Goal: Information Seeking & Learning: Learn about a topic

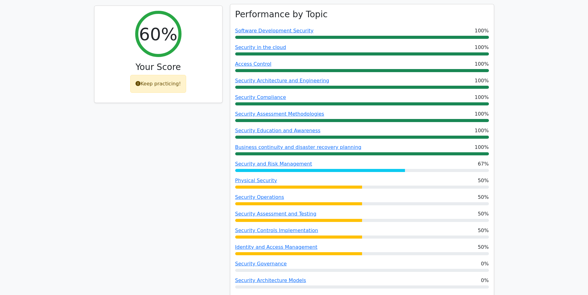
scroll to position [257, 0]
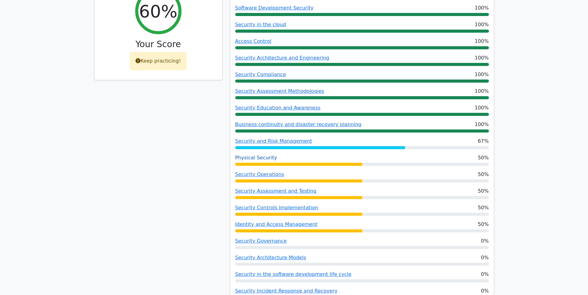
click at [253, 155] on link "Physical Security" at bounding box center [256, 158] width 42 height 6
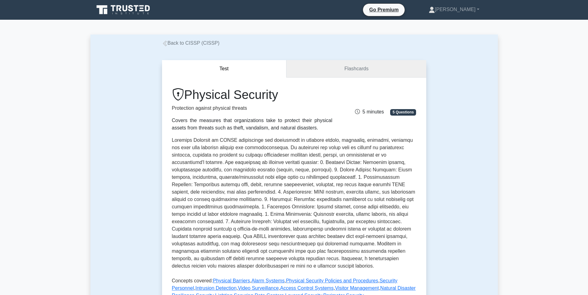
click at [352, 72] on link "Flashcards" at bounding box center [355, 69] width 139 height 18
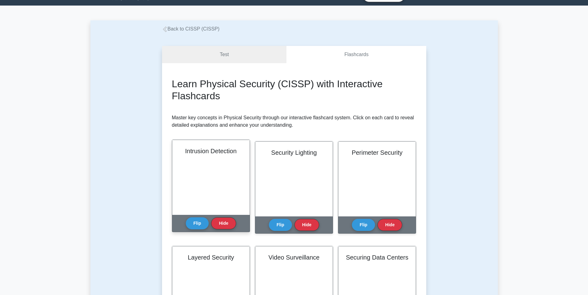
scroll to position [52, 0]
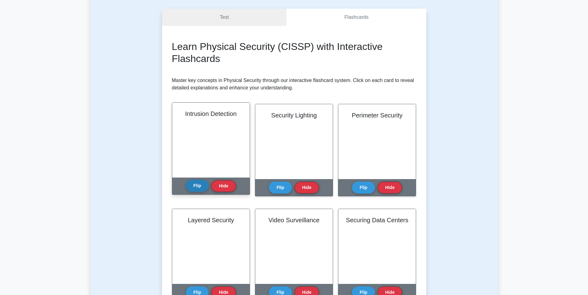
click at [197, 185] on button "Flip" at bounding box center [197, 186] width 23 height 12
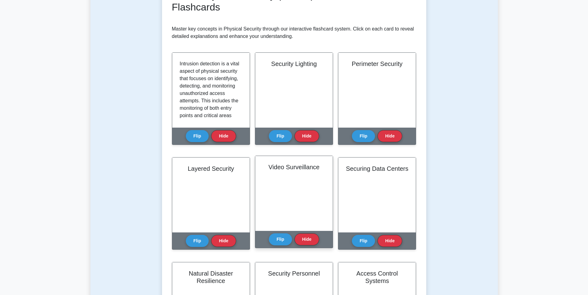
scroll to position [154, 0]
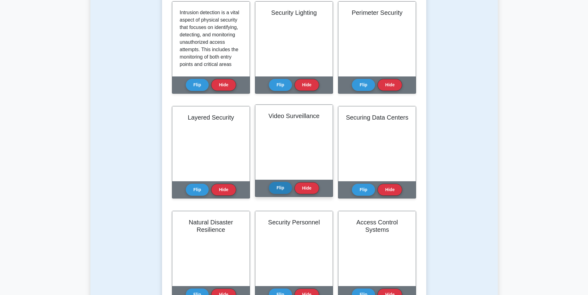
click at [285, 189] on button "Flip" at bounding box center [280, 188] width 23 height 12
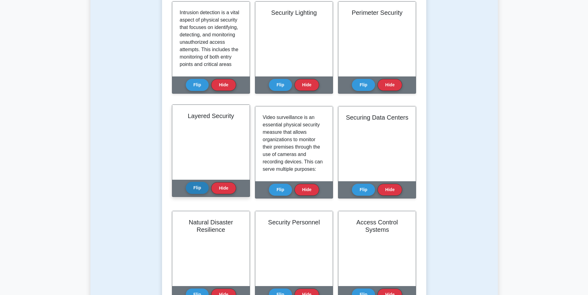
click at [195, 189] on button "Flip" at bounding box center [197, 188] width 23 height 12
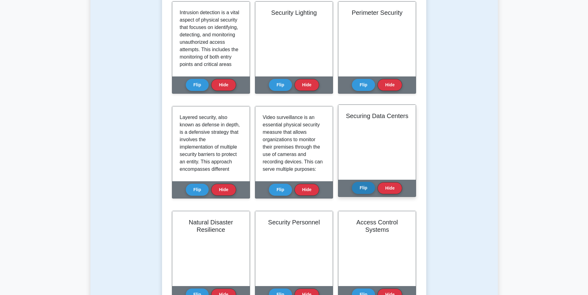
click at [366, 188] on button "Flip" at bounding box center [363, 188] width 23 height 12
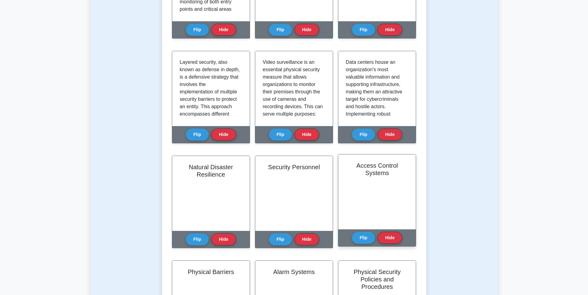
scroll to position [257, 0]
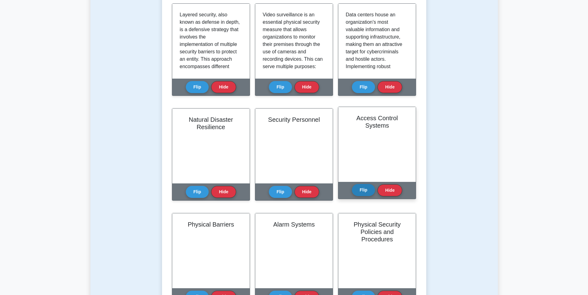
click at [358, 190] on button "Flip" at bounding box center [363, 190] width 23 height 12
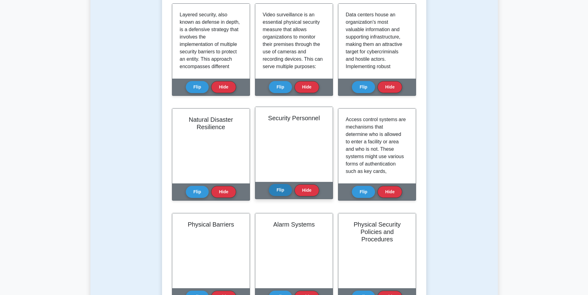
click at [283, 191] on button "Flip" at bounding box center [280, 190] width 23 height 12
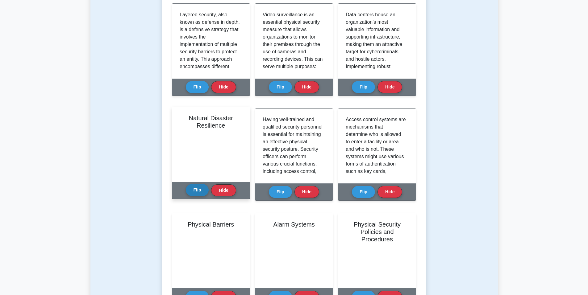
click at [193, 190] on button "Flip" at bounding box center [197, 190] width 23 height 12
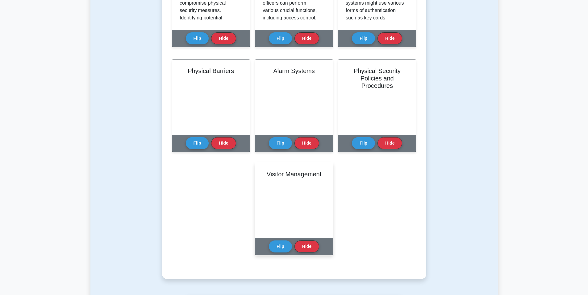
scroll to position [411, 0]
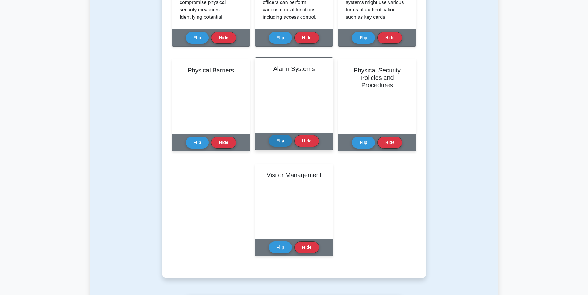
click at [273, 143] on button "Flip" at bounding box center [280, 141] width 23 height 12
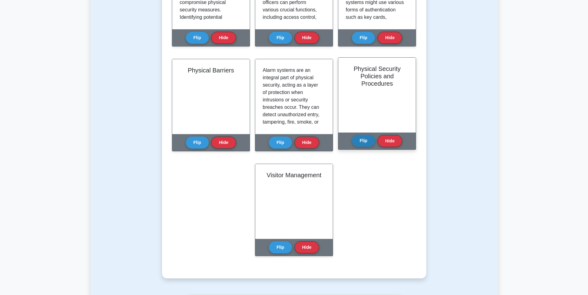
click at [365, 137] on button "Flip" at bounding box center [363, 141] width 23 height 12
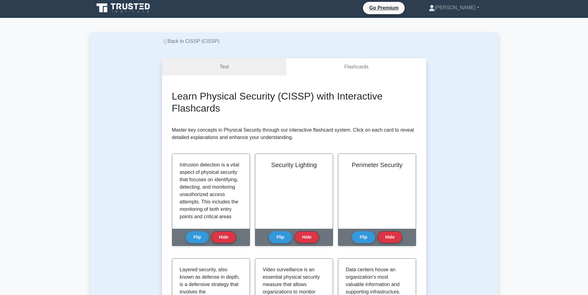
scroll to position [0, 0]
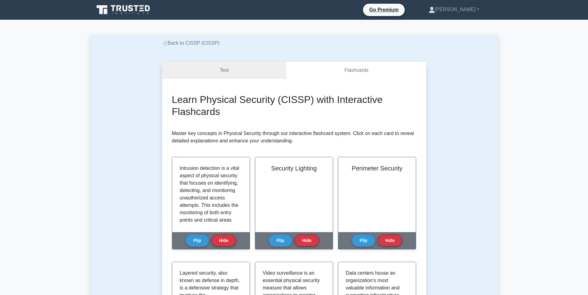
click at [174, 43] on link "Back to CISSP (CISSP)" at bounding box center [191, 42] width 58 height 5
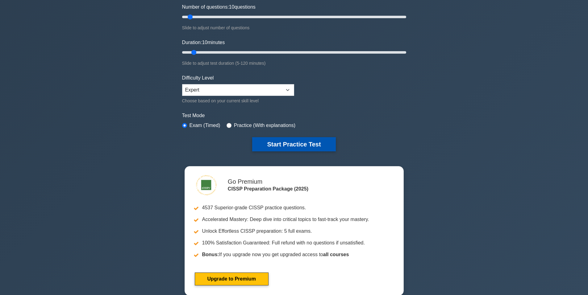
scroll to position [103, 0]
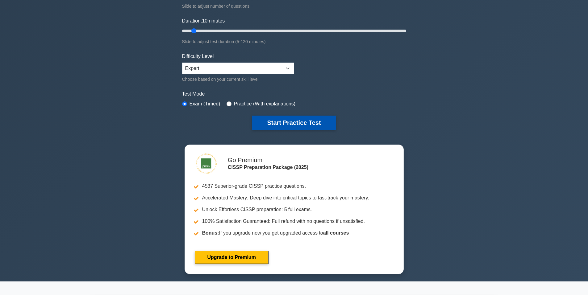
click at [311, 122] on button "Start Practice Test" at bounding box center [293, 123] width 83 height 14
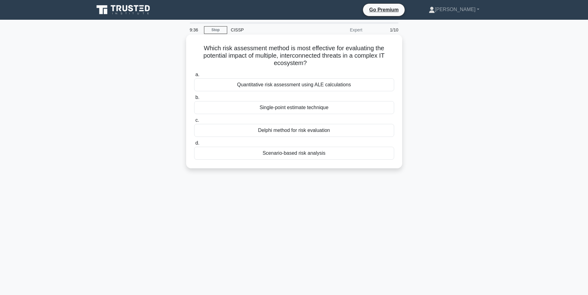
click at [321, 83] on div "Quantitative risk assessment using ALE calculations" at bounding box center [294, 84] width 200 height 13
click at [194, 77] on input "a. Quantitative risk assessment using ALE calculations" at bounding box center [194, 75] width 0 height 4
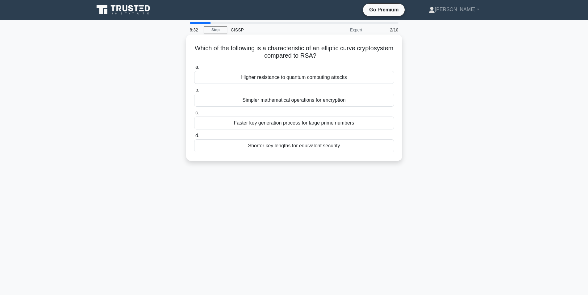
click at [305, 143] on div "Shorter key lengths for equivalent security" at bounding box center [294, 145] width 200 height 13
click at [194, 138] on input "d. Shorter key lengths for equivalent security" at bounding box center [194, 136] width 0 height 4
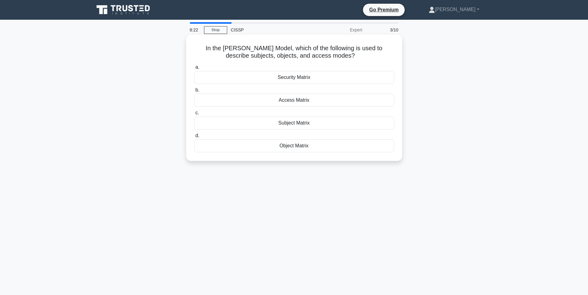
click at [300, 102] on div "Access Matrix" at bounding box center [294, 100] width 200 height 13
click at [194, 92] on input "b. Access Matrix" at bounding box center [194, 90] width 0 height 4
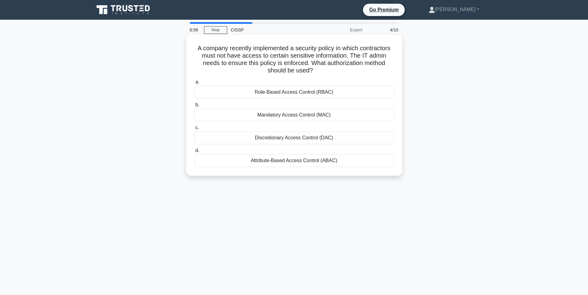
click at [305, 139] on div "Discretionary Access Control (DAC)" at bounding box center [294, 137] width 200 height 13
click at [194, 130] on input "c. Discretionary Access Control (DAC)" at bounding box center [194, 128] width 0 height 4
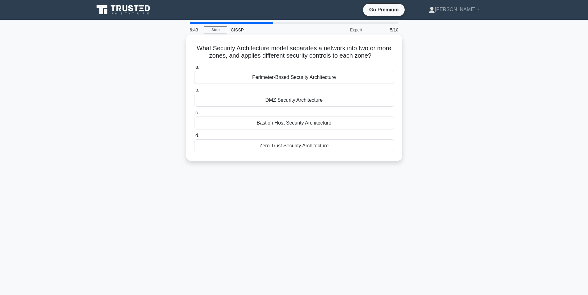
click at [306, 100] on div "DMZ Security Architecture" at bounding box center [294, 100] width 200 height 13
click at [194, 92] on input "b. DMZ Security Architecture" at bounding box center [194, 90] width 0 height 4
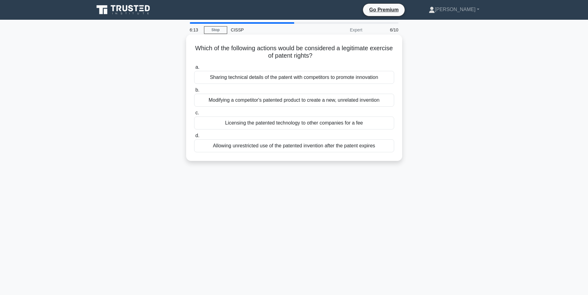
click at [286, 125] on div "Licensing the patented technology to other companies for a fee" at bounding box center [294, 123] width 200 height 13
click at [194, 115] on input "c. Licensing the patented technology to other companies for a fee" at bounding box center [194, 113] width 0 height 4
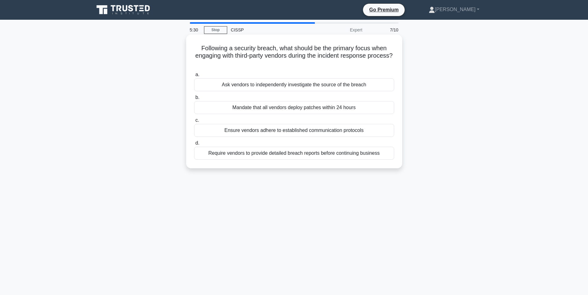
click at [298, 108] on div "Mandate that all vendors deploy patches within 24 hours" at bounding box center [294, 107] width 200 height 13
click at [194, 100] on input "b. Mandate that all vendors deploy patches within 24 hours" at bounding box center [194, 98] width 0 height 4
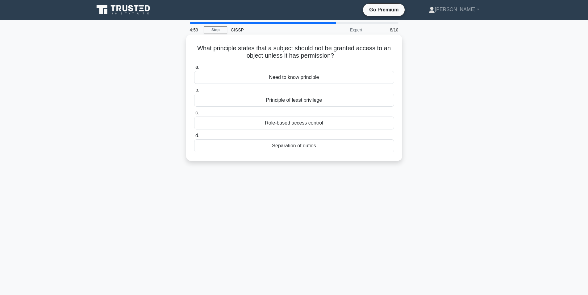
click at [310, 79] on div "Need to know principle" at bounding box center [294, 77] width 200 height 13
click at [194, 69] on input "a. Need to know principle" at bounding box center [194, 67] width 0 height 4
click at [295, 80] on div "Biometric access control system" at bounding box center [294, 77] width 200 height 13
click at [194, 69] on input "a. Biometric access control system" at bounding box center [194, 67] width 0 height 4
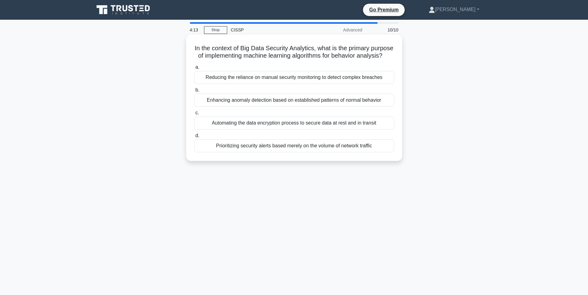
click at [264, 107] on div "Enhancing anomaly detection based on established patterns of normal behavior" at bounding box center [294, 100] width 200 height 13
click at [194, 92] on input "b. Enhancing anomaly detection based on established patterns of normal behavior" at bounding box center [194, 90] width 0 height 4
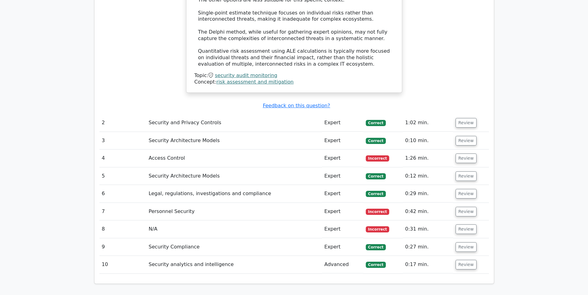
scroll to position [771, 0]
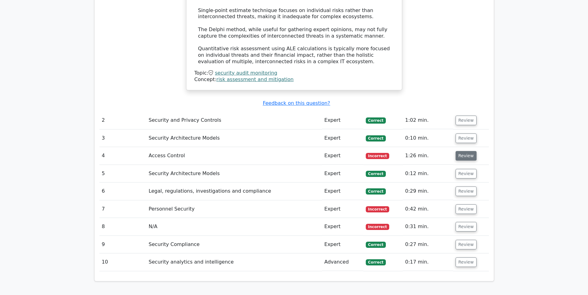
click at [462, 151] on button "Review" at bounding box center [465, 156] width 21 height 10
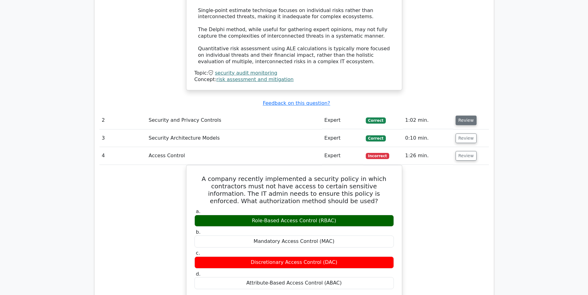
click at [461, 116] on button "Review" at bounding box center [465, 121] width 21 height 10
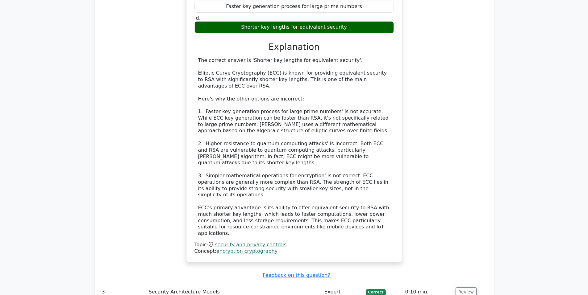
scroll to position [1080, 0]
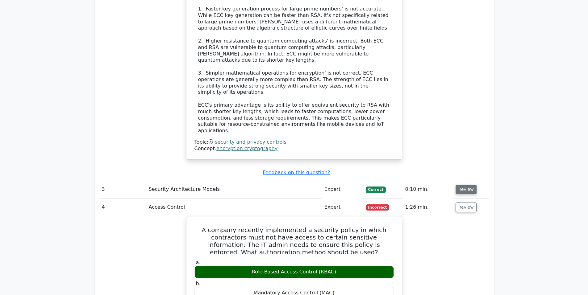
click at [464, 185] on button "Review" at bounding box center [465, 190] width 21 height 10
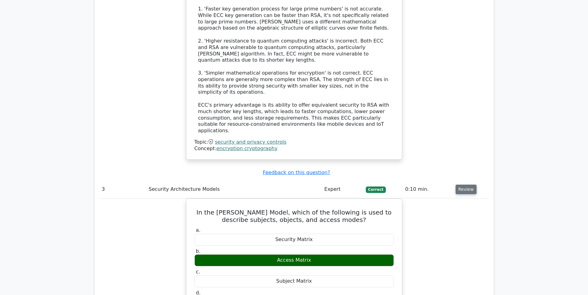
click at [464, 185] on button "Review" at bounding box center [465, 190] width 21 height 10
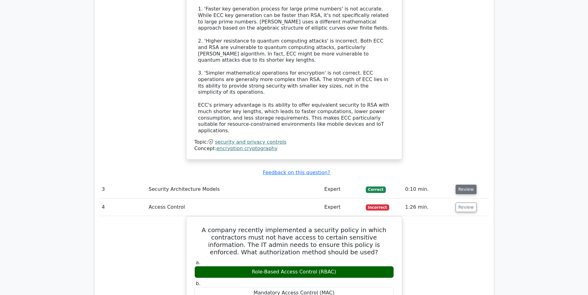
click at [459, 185] on button "Review" at bounding box center [465, 190] width 21 height 10
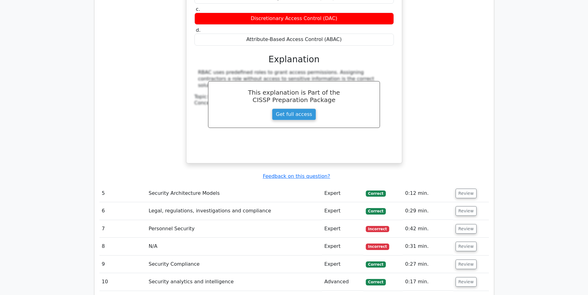
scroll to position [1645, 0]
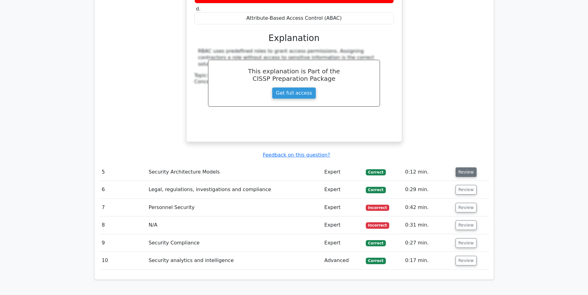
click at [466, 168] on button "Review" at bounding box center [465, 173] width 21 height 10
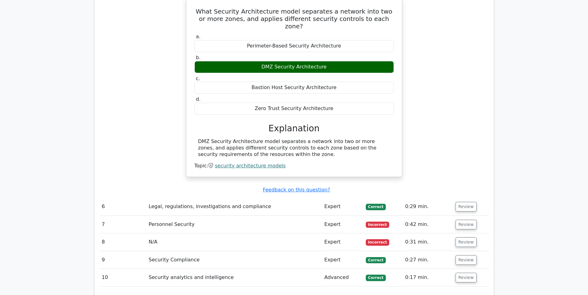
scroll to position [1851, 0]
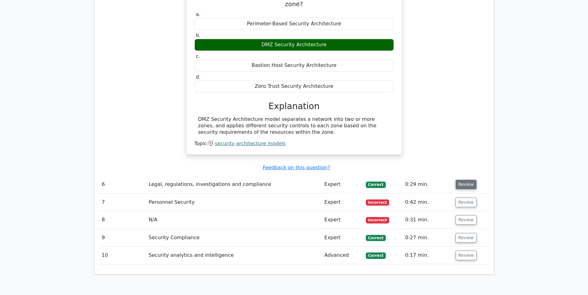
click at [466, 180] on button "Review" at bounding box center [465, 185] width 21 height 10
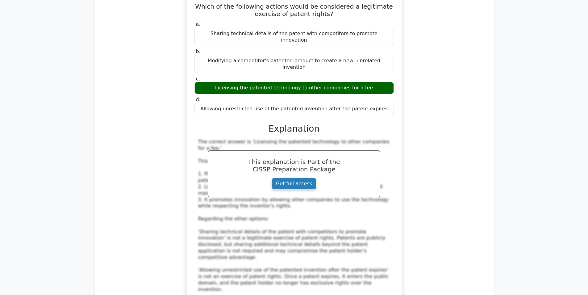
scroll to position [2108, 0]
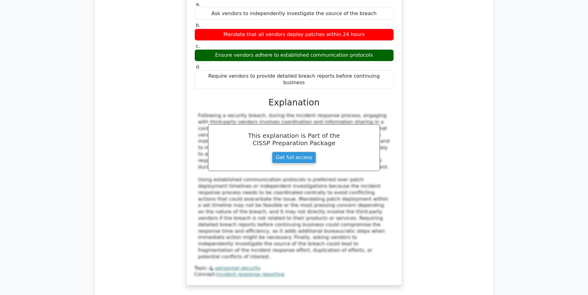
scroll to position [2520, 0]
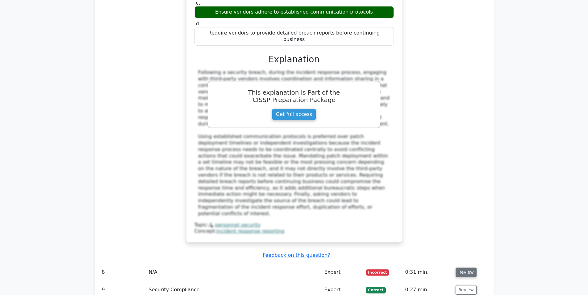
click at [461, 268] on button "Review" at bounding box center [465, 273] width 21 height 10
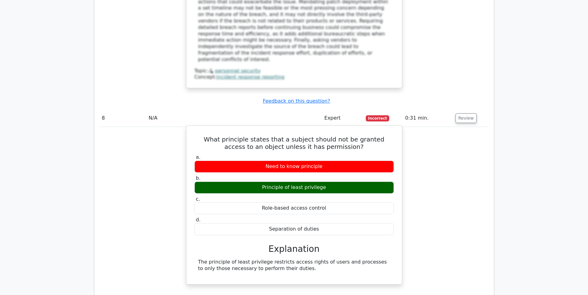
scroll to position [2725, 0]
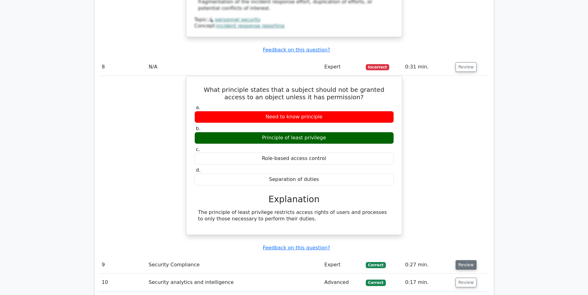
click at [466, 260] on button "Review" at bounding box center [465, 265] width 21 height 10
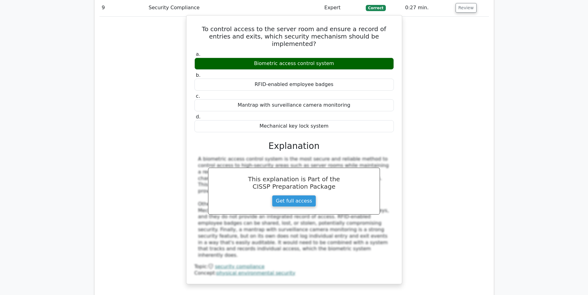
scroll to position [3033, 0]
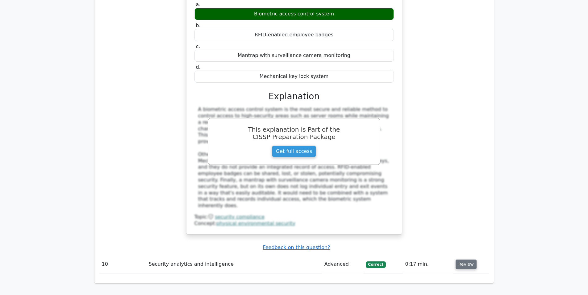
click at [468, 260] on button "Review" at bounding box center [465, 265] width 21 height 10
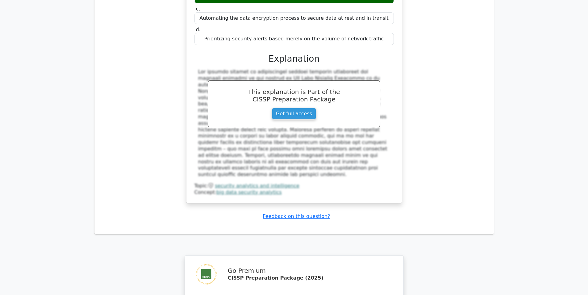
scroll to position [3439, 0]
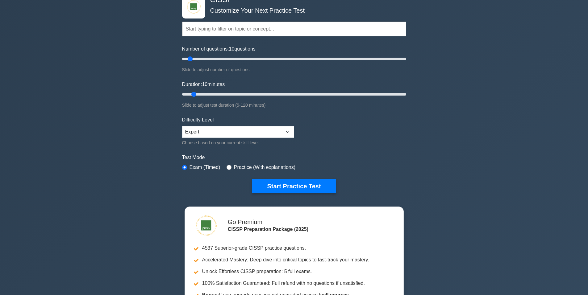
scroll to position [52, 0]
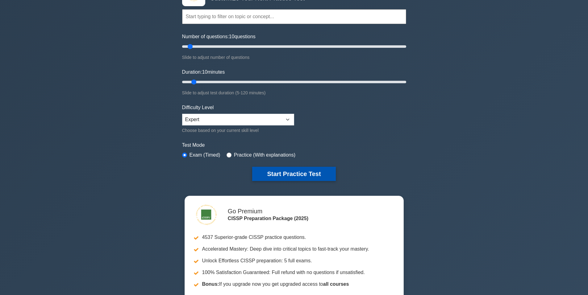
click at [297, 174] on button "Start Practice Test" at bounding box center [293, 174] width 83 height 14
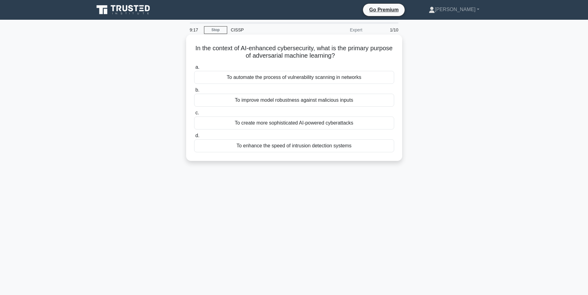
click at [271, 100] on div "To improve model robustness against malicious inputs" at bounding box center [294, 100] width 200 height 13
click at [194, 92] on input "b. To improve model robustness against malicious inputs" at bounding box center [194, 90] width 0 height 4
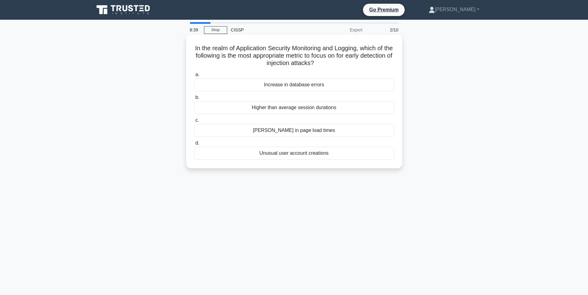
click at [307, 85] on div "Increase in database errors" at bounding box center [294, 84] width 200 height 13
click at [194, 77] on input "a. Increase in database errors" at bounding box center [194, 75] width 0 height 4
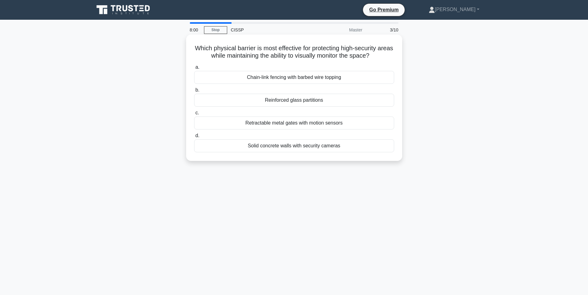
click at [291, 147] on div "Solid concrete walls with security cameras" at bounding box center [294, 145] width 200 height 13
click at [194, 138] on input "d. Solid concrete walls with security cameras" at bounding box center [194, 136] width 0 height 4
click at [289, 78] on div "Volume encryption" at bounding box center [294, 77] width 200 height 13
click at [194, 69] on input "a. Volume encryption" at bounding box center [194, 67] width 0 height 4
click at [289, 152] on div "Asymmetric Encryption with High-Performance Algorithms" at bounding box center [294, 145] width 200 height 13
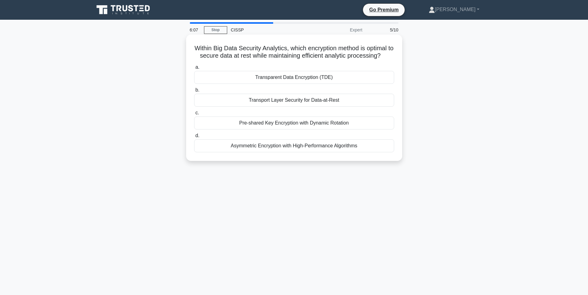
click at [194, 138] on input "d. Asymmetric Encryption with High-Performance Algorithms" at bounding box center [194, 136] width 0 height 4
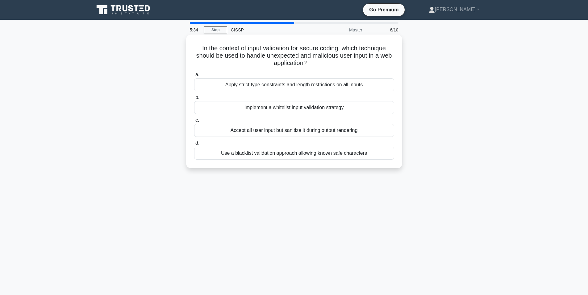
click at [275, 84] on div "Apply strict type constraints and length restrictions on all inputs" at bounding box center [294, 84] width 200 height 13
click at [194, 77] on input "a. Apply strict type constraints and length restrictions on all inputs" at bounding box center [194, 75] width 0 height 4
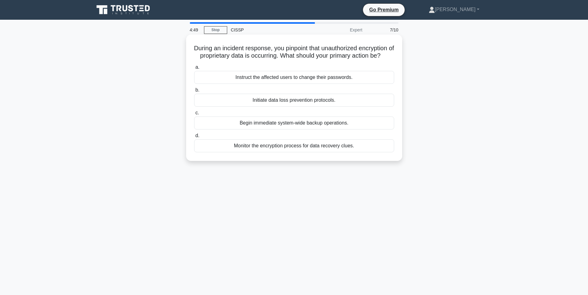
click at [283, 107] on div "Initiate data loss prevention protocols." at bounding box center [294, 100] width 200 height 13
click at [194, 92] on input "b. Initiate data loss prevention protocols." at bounding box center [194, 90] width 0 height 4
click at [304, 148] on div "Integrate supplier data into the supply chain management system" at bounding box center [294, 145] width 200 height 13
click at [194, 138] on input "d. Integrate supplier data into the supply chain management system" at bounding box center [194, 136] width 0 height 4
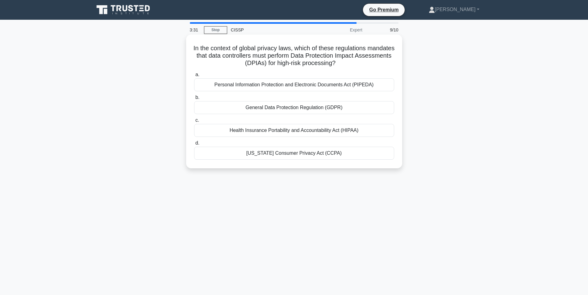
click at [288, 107] on div "General Data Protection Regulation (GDPR)" at bounding box center [294, 107] width 200 height 13
click at [194, 100] on input "b. General Data Protection Regulation (GDPR)" at bounding box center [194, 98] width 0 height 4
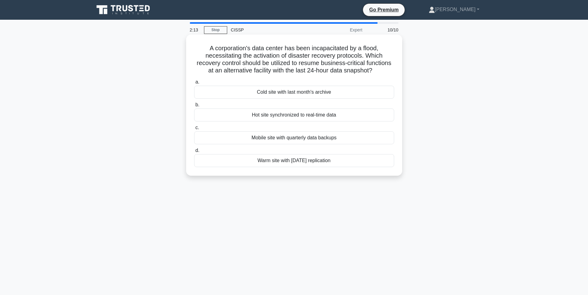
click at [293, 162] on div "Warm site with [DATE] replication" at bounding box center [294, 160] width 200 height 13
click at [194, 153] on input "d. Warm site with yesterday's replication" at bounding box center [194, 151] width 0 height 4
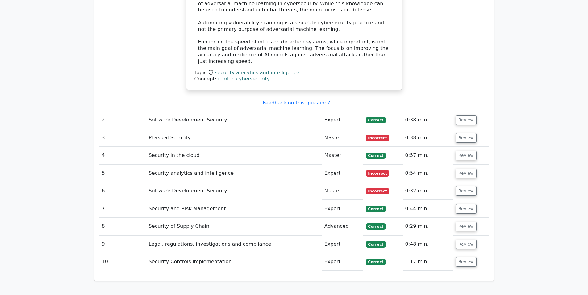
scroll to position [771, 0]
click at [462, 115] on button "Review" at bounding box center [465, 120] width 21 height 10
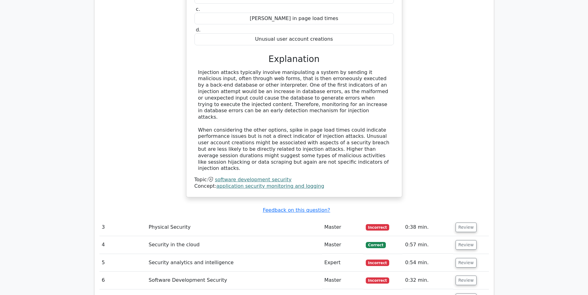
scroll to position [1028, 0]
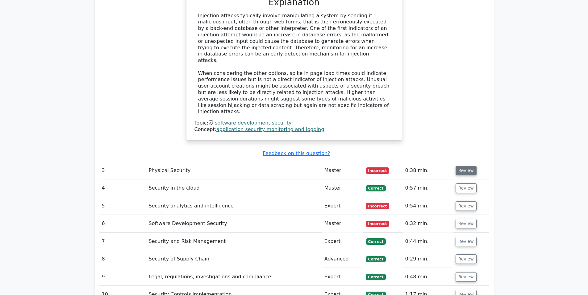
click at [465, 166] on button "Review" at bounding box center [465, 171] width 21 height 10
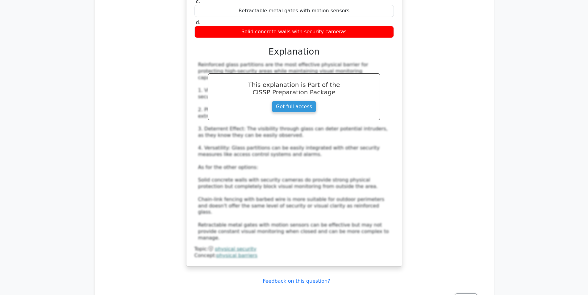
scroll to position [1388, 0]
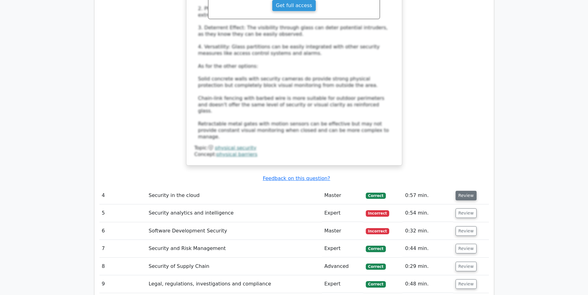
click at [468, 191] on button "Review" at bounding box center [465, 196] width 21 height 10
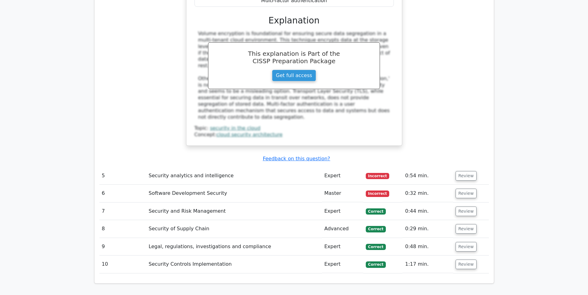
scroll to position [1697, 0]
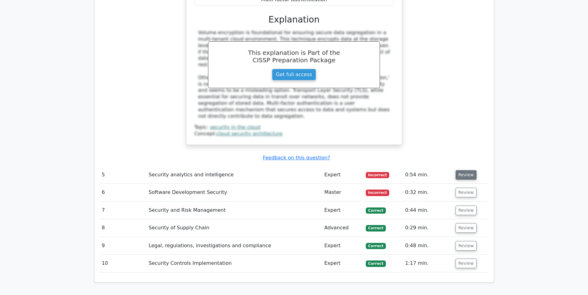
drag, startPoint x: 466, startPoint y: 88, endPoint x: 460, endPoint y: 88, distance: 6.5
click at [466, 170] on button "Review" at bounding box center [465, 175] width 21 height 10
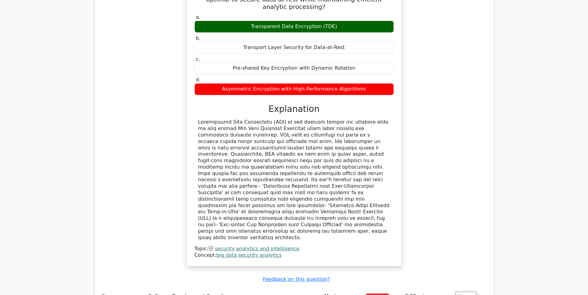
scroll to position [1954, 0]
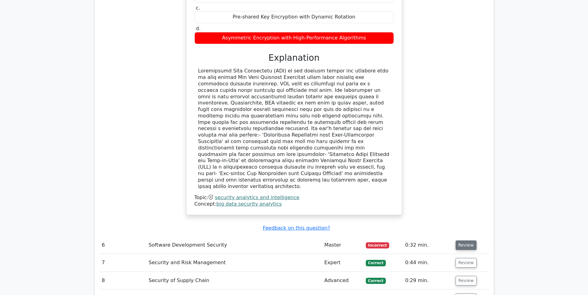
click at [461, 241] on button "Review" at bounding box center [465, 246] width 21 height 10
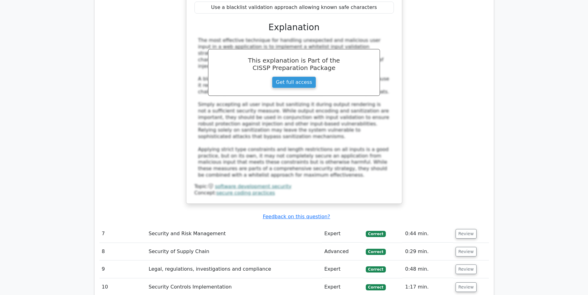
scroll to position [2314, 0]
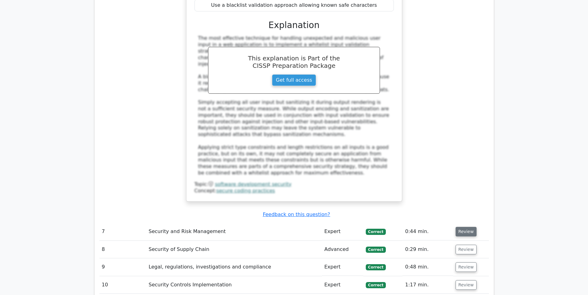
click at [464, 227] on button "Review" at bounding box center [465, 232] width 21 height 10
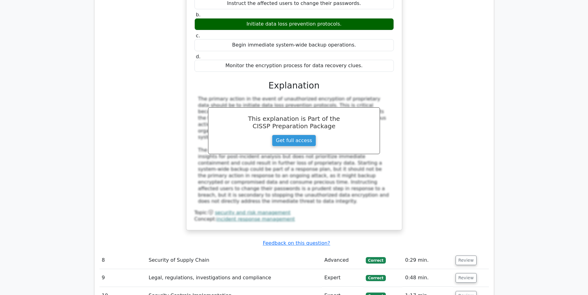
scroll to position [2622, 0]
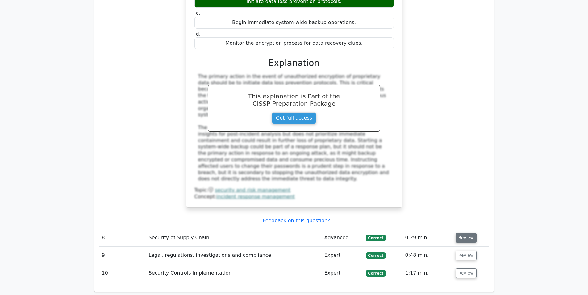
click at [465, 233] on button "Review" at bounding box center [465, 238] width 21 height 10
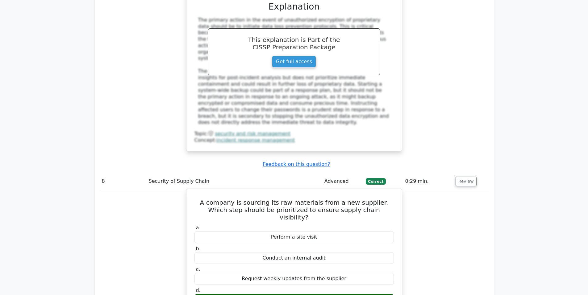
scroll to position [2725, 0]
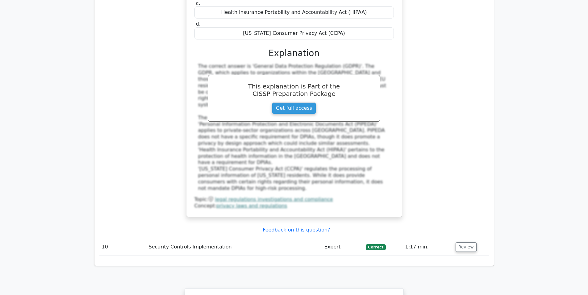
scroll to position [3188, 0]
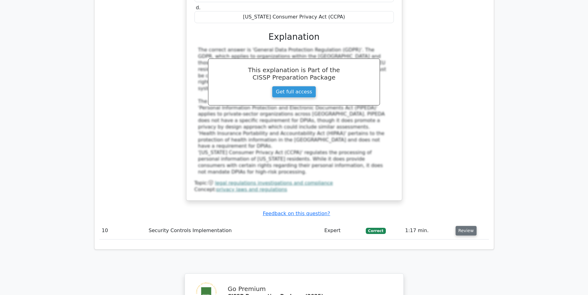
click at [461, 226] on button "Review" at bounding box center [465, 231] width 21 height 10
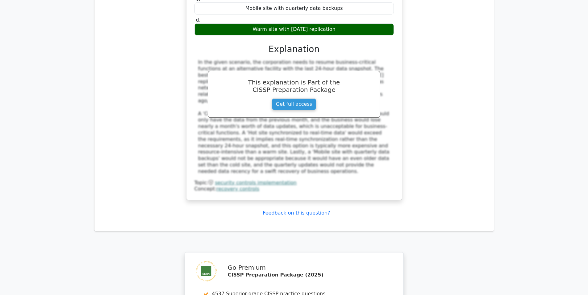
scroll to position [3560, 0]
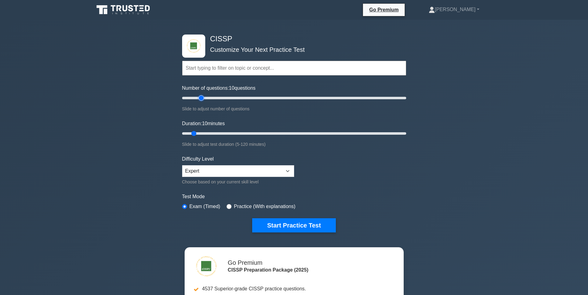
type input "20"
click at [200, 98] on input "Number of questions: 10 questions" at bounding box center [294, 97] width 224 height 7
type input "15"
click at [200, 133] on input "Duration: 15 minutes" at bounding box center [294, 133] width 224 height 7
click at [209, 97] on input "Number of questions: 25 questions" at bounding box center [294, 97] width 224 height 7
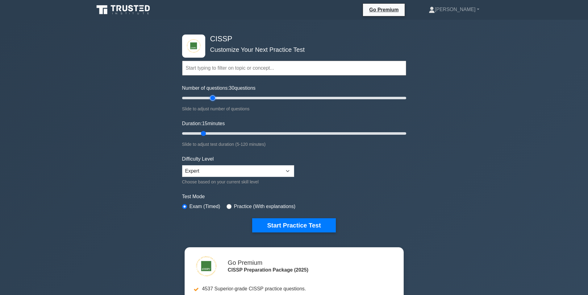
type input "30"
click at [213, 98] on input "Number of questions: 30 questions" at bounding box center [294, 97] width 224 height 7
drag, startPoint x: 201, startPoint y: 133, endPoint x: 218, endPoint y: 133, distance: 16.7
type input "25"
click at [218, 133] on input "Duration: 25 minutes" at bounding box center [294, 133] width 224 height 7
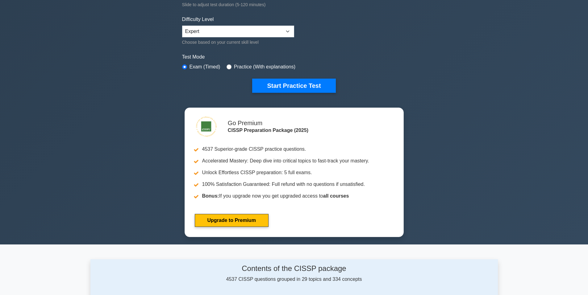
scroll to position [103, 0]
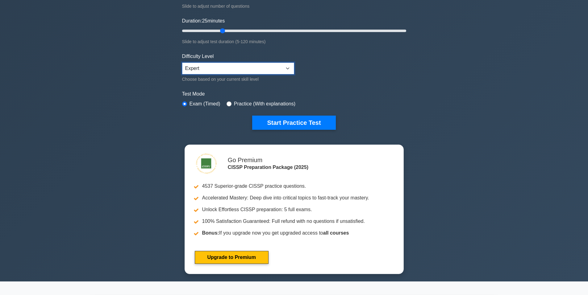
click at [289, 70] on select "Beginner Intermediate Expert" at bounding box center [238, 69] width 112 height 12
select select "intermediate"
click at [182, 63] on select "Beginner Intermediate Expert" at bounding box center [238, 69] width 112 height 12
click at [284, 123] on button "Start Practice Test" at bounding box center [293, 123] width 83 height 14
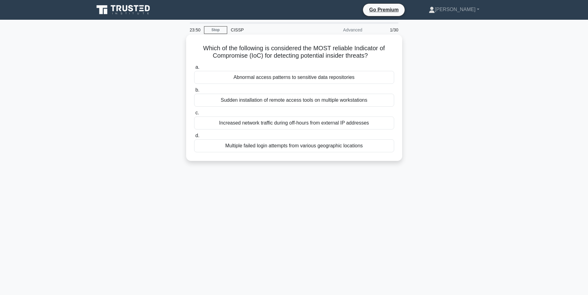
click at [315, 77] on div "Abnormal access patterns to sensitive data repositories" at bounding box center [294, 77] width 200 height 13
click at [194, 69] on input "a. Abnormal access patterns to sensitive data repositories" at bounding box center [194, 67] width 0 height 4
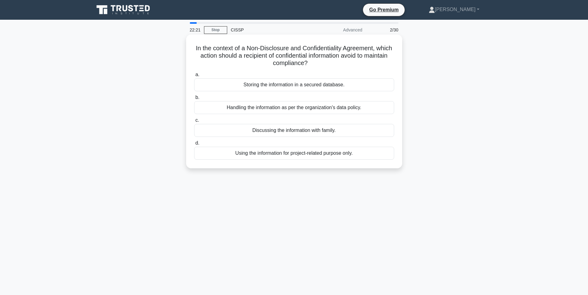
click at [311, 128] on div "Discussing the information with family." at bounding box center [294, 130] width 200 height 13
click at [194, 122] on input "c. Discussing the information with family." at bounding box center [194, 120] width 0 height 4
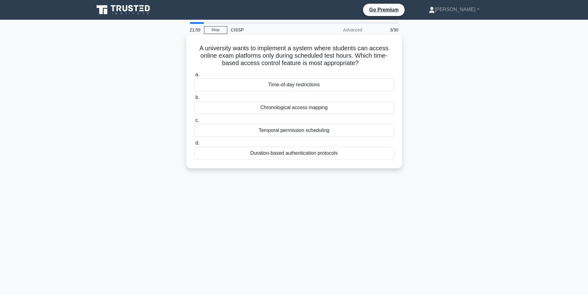
click at [303, 86] on div "Time-of-day restrictions" at bounding box center [294, 84] width 200 height 13
click at [194, 77] on input "a. Time-of-day restrictions" at bounding box center [194, 75] width 0 height 4
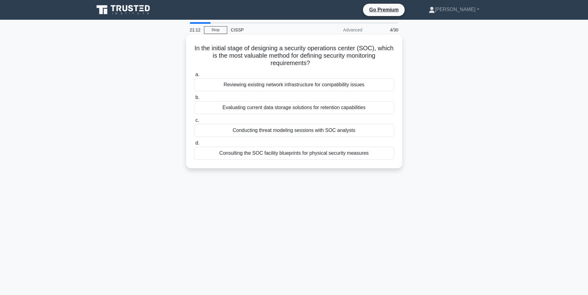
click at [293, 131] on div "Conducting threat modeling sessions with SOC analysts" at bounding box center [294, 130] width 200 height 13
click at [194, 122] on input "c. Conducting threat modeling sessions with SOC analysts" at bounding box center [194, 120] width 0 height 4
click at [338, 131] on div "Enhance threat intelligence gathering and integration processes" at bounding box center [294, 130] width 200 height 13
click at [194, 122] on input "c. Enhance threat intelligence gathering and integration processes" at bounding box center [194, 120] width 0 height 4
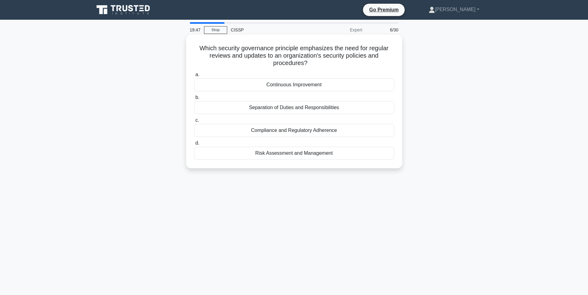
click at [301, 157] on div "Risk Assessment and Management" at bounding box center [294, 153] width 200 height 13
click at [194, 145] on input "d. Risk Assessment and Management" at bounding box center [194, 143] width 0 height 4
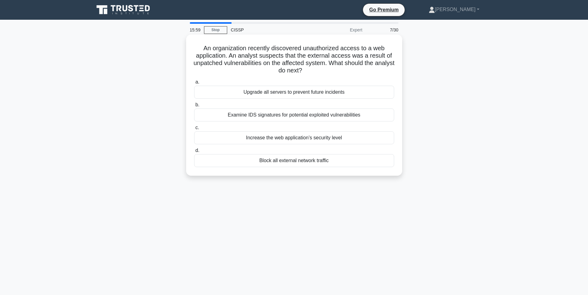
click at [296, 137] on div "Increase the web application’s security level" at bounding box center [294, 137] width 200 height 13
click at [194, 130] on input "c. Increase the web application’s security level" at bounding box center [194, 128] width 0 height 4
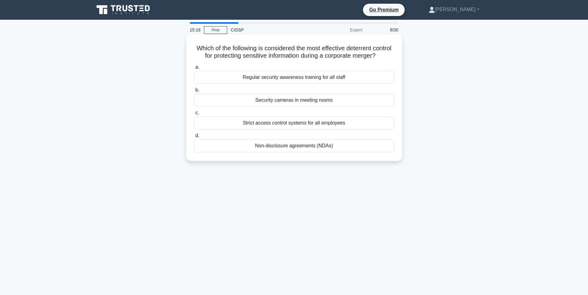
click at [300, 152] on div "Non-disclosure agreements (NDAs)" at bounding box center [294, 145] width 200 height 13
click at [194, 138] on input "d. Non-disclosure agreements (NDAs)" at bounding box center [194, 136] width 0 height 4
click at [311, 101] on div "Security Posture Index (SPI)" at bounding box center [294, 100] width 200 height 13
click at [194, 92] on input "b. Security Posture Index (SPI)" at bounding box center [194, 90] width 0 height 4
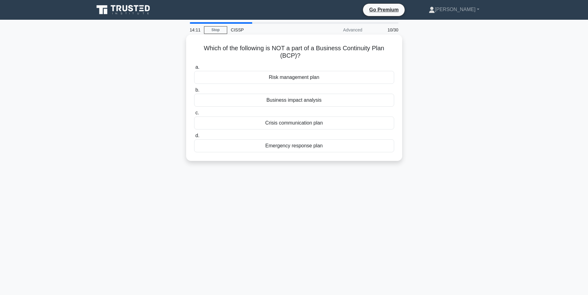
click at [291, 103] on div "Business impact analysis" at bounding box center [294, 100] width 200 height 13
click at [194, 92] on input "b. Business impact analysis" at bounding box center [194, 90] width 0 height 4
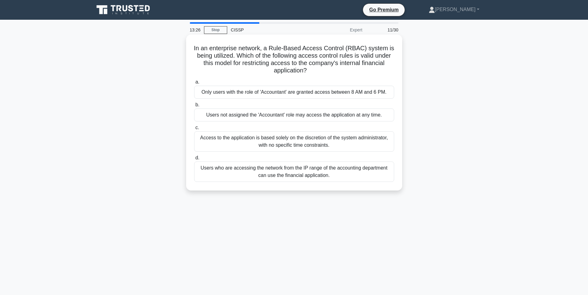
click at [278, 94] on div "Only users with the role of 'Accountant' are granted access between 8 AM and 6 …" at bounding box center [294, 92] width 200 height 13
click at [194, 84] on input "a. Only users with the role of 'Accountant' are granted access between 8 AM and…" at bounding box center [194, 82] width 0 height 4
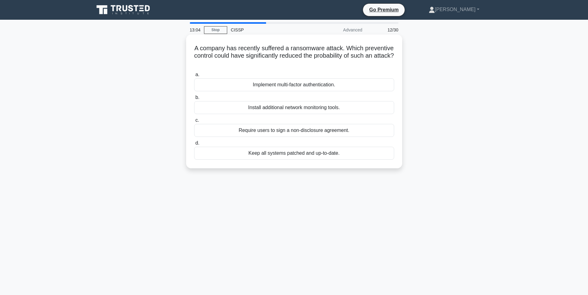
click at [281, 153] on div "Keep all systems patched and up-to-date." at bounding box center [294, 153] width 200 height 13
click at [194, 145] on input "d. Keep all systems patched and up-to-date." at bounding box center [194, 143] width 0 height 4
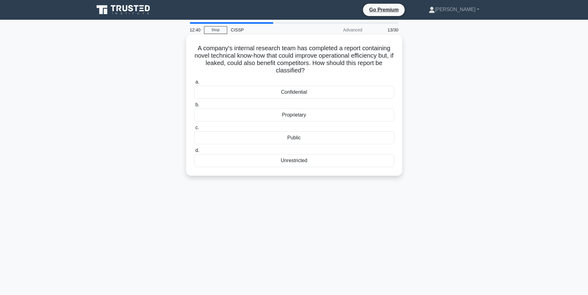
click at [296, 118] on div "Proprietary" at bounding box center [294, 115] width 200 height 13
click at [194, 107] on input "b. Proprietary" at bounding box center [194, 105] width 0 height 4
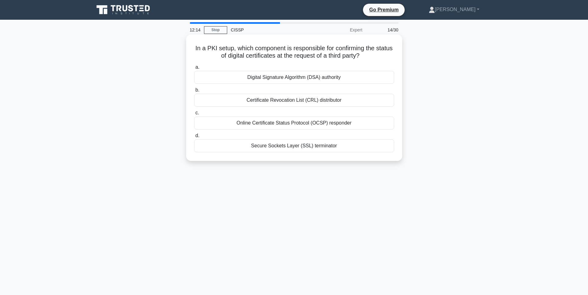
click at [284, 101] on div "Certificate Revocation List (CRL) distributor" at bounding box center [294, 100] width 200 height 13
click at [194, 92] on input "b. Certificate Revocation List (CRL) distributor" at bounding box center [194, 90] width 0 height 4
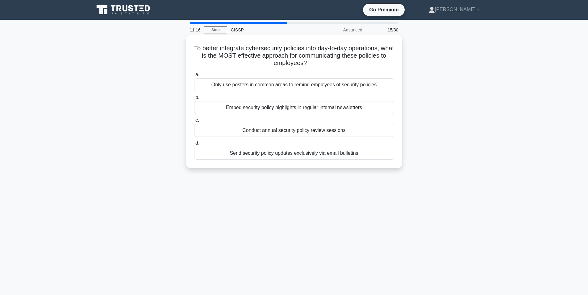
click at [304, 131] on div "Conduct annual security policy review sessions" at bounding box center [294, 130] width 200 height 13
click at [194, 122] on input "c. Conduct annual security policy review sessions" at bounding box center [194, 120] width 0 height 4
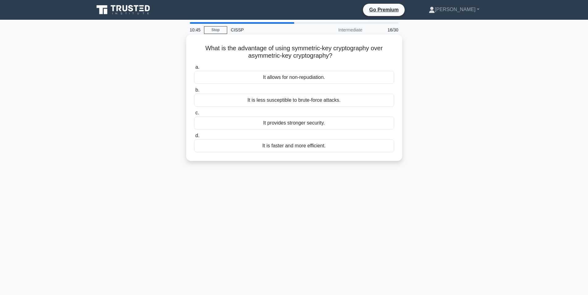
click at [334, 126] on div "It provides stronger security." at bounding box center [294, 123] width 200 height 13
click at [194, 115] on input "c. It provides stronger security." at bounding box center [194, 113] width 0 height 4
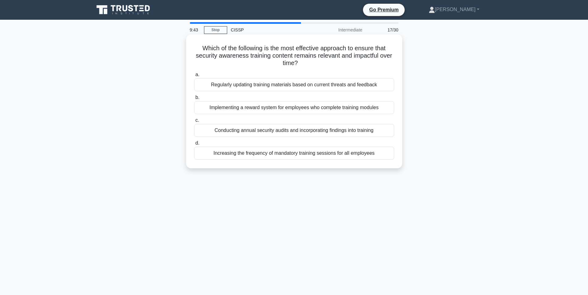
click at [297, 130] on div "Conducting annual security audits and incorporating findings into training" at bounding box center [294, 130] width 200 height 13
click at [194, 122] on input "c. Conducting annual security audits and incorporating findings into training" at bounding box center [194, 120] width 0 height 4
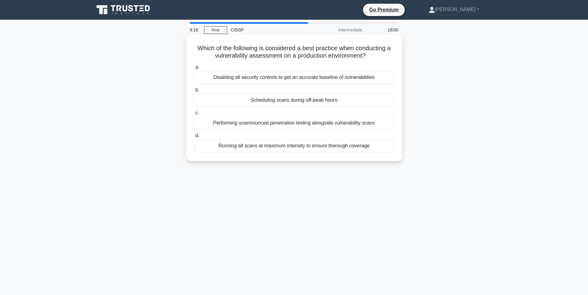
click at [313, 101] on div "Scheduling scans during off-peak hours" at bounding box center [294, 100] width 200 height 13
click at [194, 92] on input "b. Scheduling scans during off-peak hours" at bounding box center [194, 90] width 0 height 4
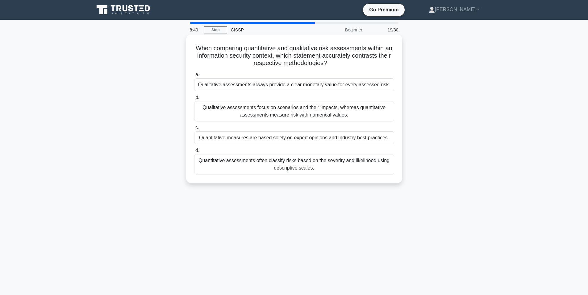
click at [303, 114] on div "Qualitative assessments focus on scenarios and their impacts, whereas quantitat…" at bounding box center [294, 111] width 200 height 20
click at [194, 100] on input "b. Qualitative assessments focus on scenarios and their impacts, whereas quanti…" at bounding box center [194, 98] width 0 height 4
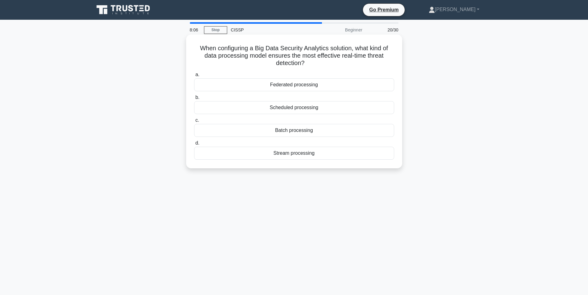
click at [334, 156] on div "Stream processing" at bounding box center [294, 153] width 200 height 13
click at [194, 145] on input "d. Stream processing" at bounding box center [194, 143] width 0 height 4
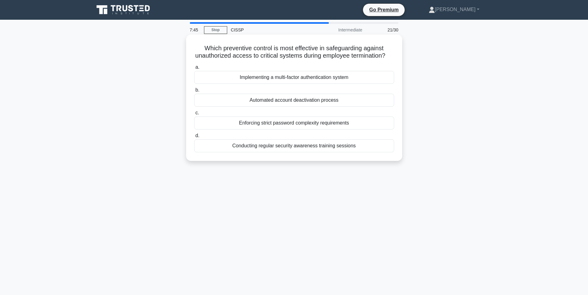
click at [271, 107] on div "Automated account deactivation process" at bounding box center [294, 100] width 200 height 13
click at [194, 92] on input "b. Automated account deactivation process" at bounding box center [194, 90] width 0 height 4
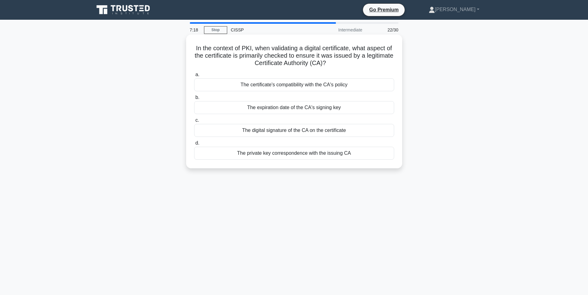
click at [292, 132] on div "The digital signature of the CA on the certificate" at bounding box center [294, 130] width 200 height 13
click at [194, 122] on input "c. The digital signature of the CA on the certificate" at bounding box center [194, 120] width 0 height 4
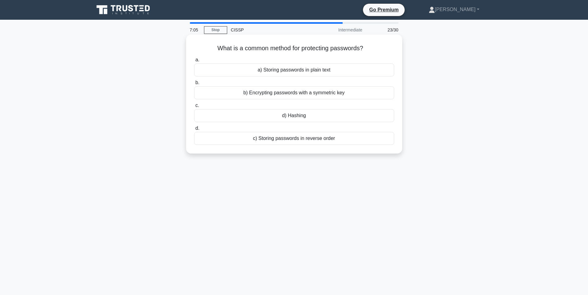
click at [291, 94] on div "b) Encrypting passwords with a symmetric key" at bounding box center [294, 92] width 200 height 13
click at [194, 85] on input "b. b) Encrypting passwords with a symmetric key" at bounding box center [194, 83] width 0 height 4
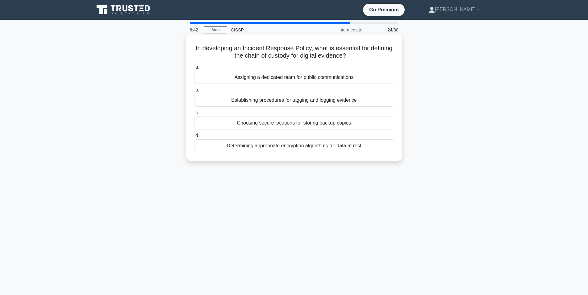
click at [291, 101] on div "Establishing procedures for tagging and logging evidence" at bounding box center [294, 100] width 200 height 13
click at [194, 92] on input "b. Establishing procedures for tagging and logging evidence" at bounding box center [194, 90] width 0 height 4
click at [291, 124] on div "Centralizing logs from various sources" at bounding box center [294, 123] width 200 height 13
click at [194, 115] on input "c. Centralizing logs from various sources" at bounding box center [194, 113] width 0 height 4
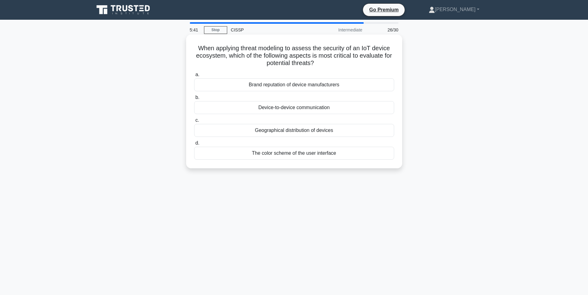
click at [316, 107] on div "Device-to-device communication" at bounding box center [294, 107] width 200 height 13
click at [194, 100] on input "b. Device-to-device communication" at bounding box center [194, 98] width 0 height 4
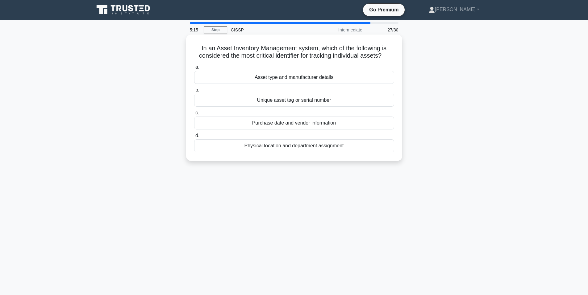
click at [297, 102] on div "Unique asset tag or serial number" at bounding box center [294, 100] width 200 height 13
click at [194, 92] on input "b. Unique asset tag or serial number" at bounding box center [194, 90] width 0 height 4
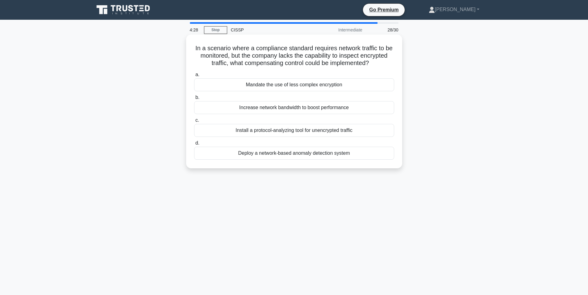
click at [307, 160] on div "Deploy a network-based anomaly detection system" at bounding box center [294, 153] width 200 height 13
click at [194, 145] on input "d. Deploy a network-based anomaly detection system" at bounding box center [194, 143] width 0 height 4
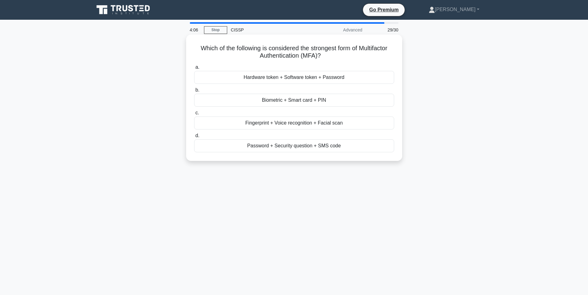
click at [301, 101] on div "Biometric + Smart card + PIN" at bounding box center [294, 100] width 200 height 13
click at [194, 92] on input "b. Biometric + Smart card + PIN" at bounding box center [194, 90] width 0 height 4
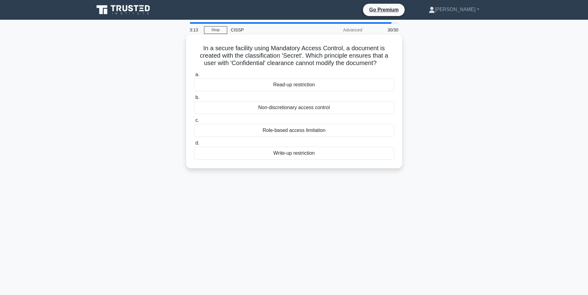
click at [331, 155] on div "Write-up restriction" at bounding box center [294, 153] width 200 height 13
click at [194, 145] on input "d. Write-up restriction" at bounding box center [194, 143] width 0 height 4
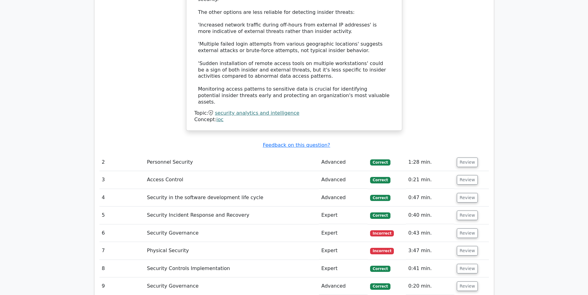
scroll to position [977, 0]
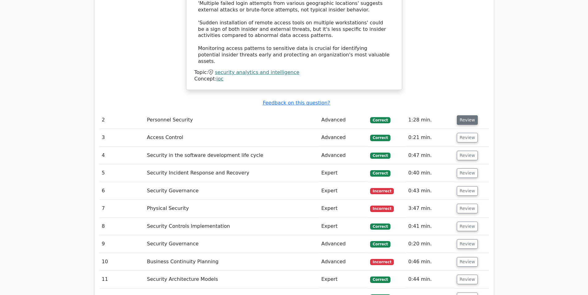
click at [462, 115] on button "Review" at bounding box center [467, 120] width 21 height 10
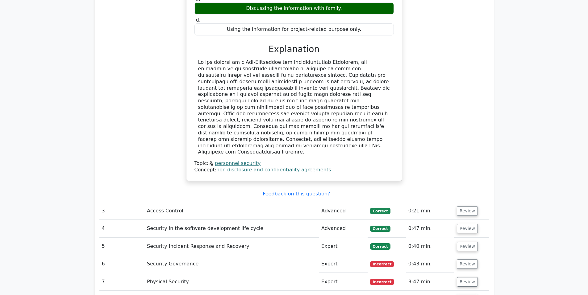
scroll to position [1286, 0]
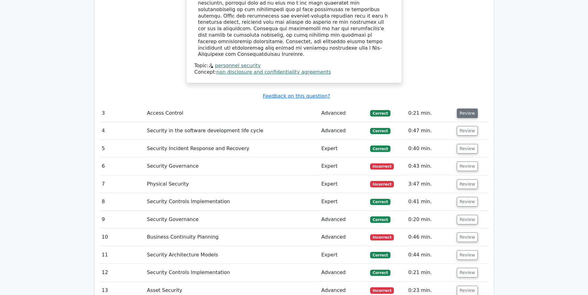
click at [466, 109] on button "Review" at bounding box center [467, 114] width 21 height 10
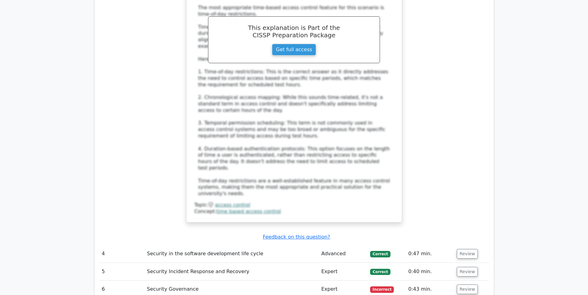
scroll to position [1645, 0]
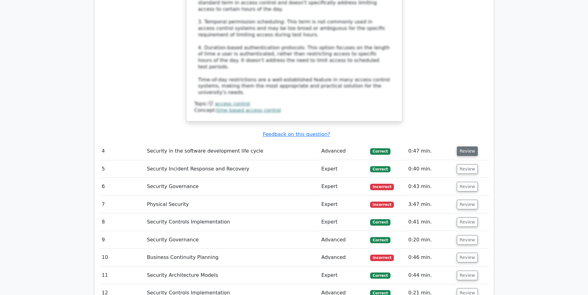
click at [469, 147] on button "Review" at bounding box center [467, 152] width 21 height 10
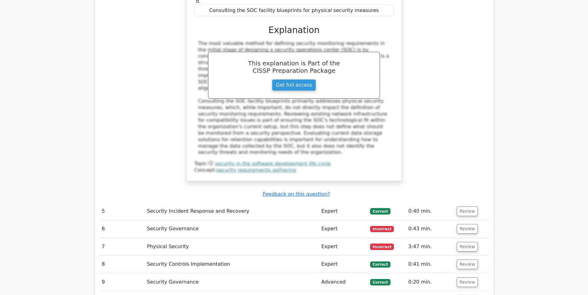
scroll to position [1954, 0]
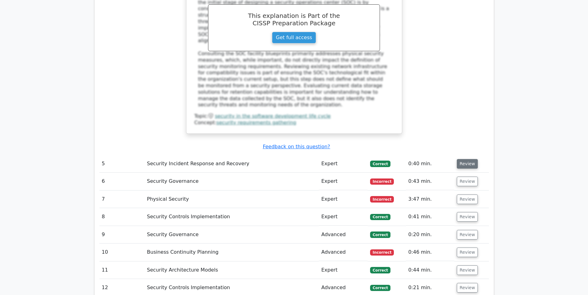
click at [465, 159] on button "Review" at bounding box center [467, 164] width 21 height 10
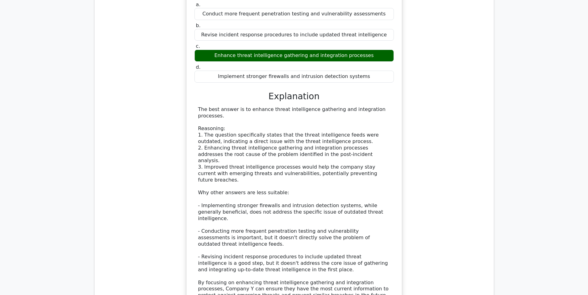
scroll to position [2262, 0]
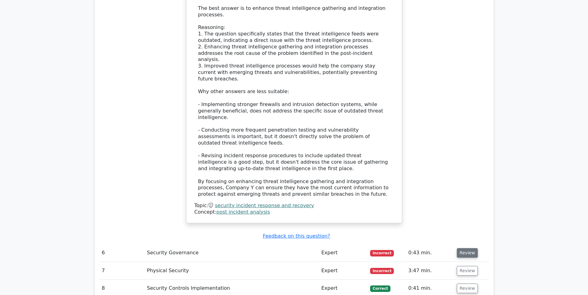
click at [458, 248] on button "Review" at bounding box center [467, 253] width 21 height 10
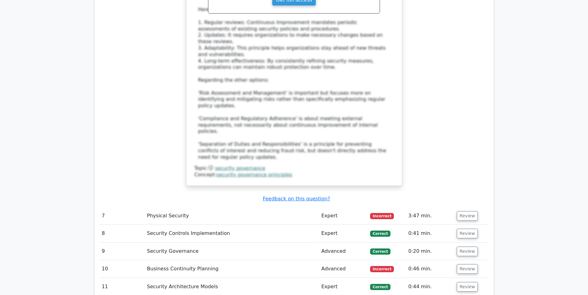
scroll to position [2725, 0]
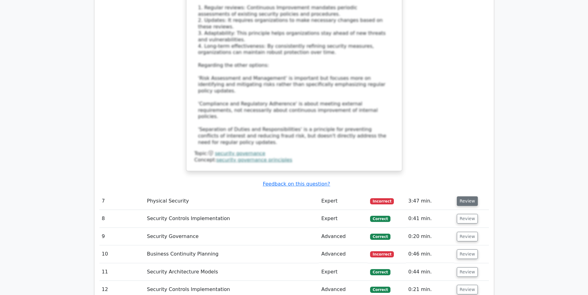
click at [465, 197] on button "Review" at bounding box center [467, 202] width 21 height 10
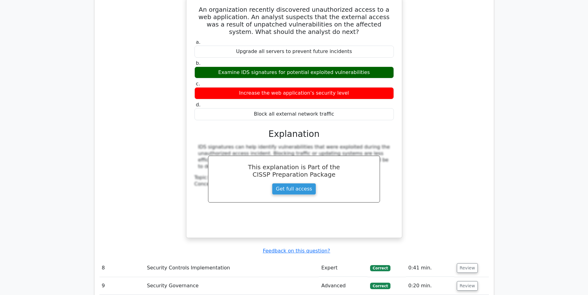
scroll to position [2982, 0]
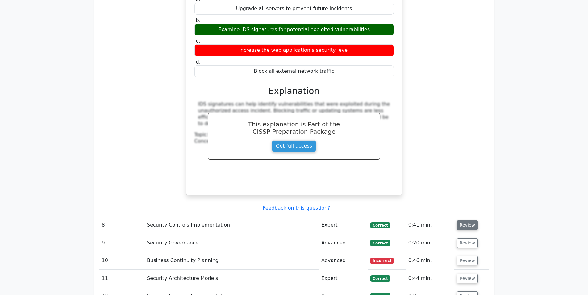
click at [463, 221] on button "Review" at bounding box center [467, 226] width 21 height 10
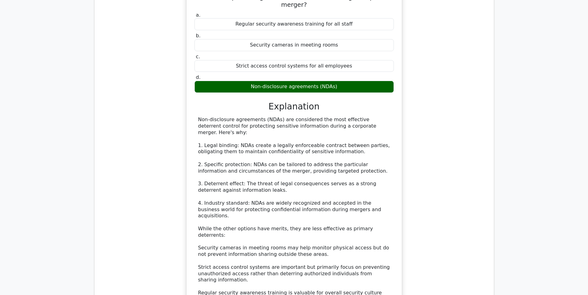
scroll to position [3291, 0]
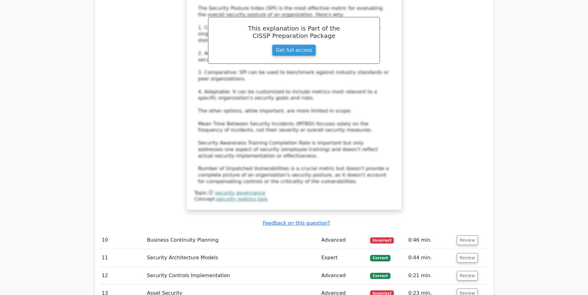
scroll to position [3805, 0]
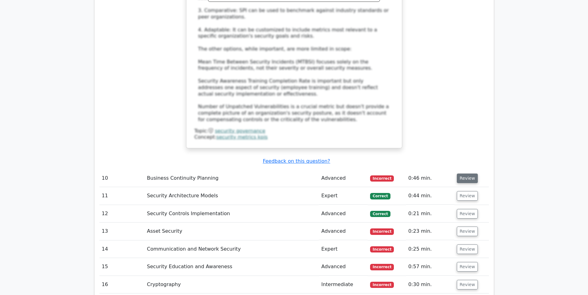
click at [462, 174] on button "Review" at bounding box center [467, 179] width 21 height 10
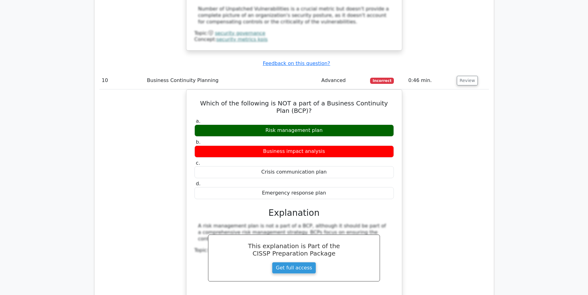
scroll to position [3959, 0]
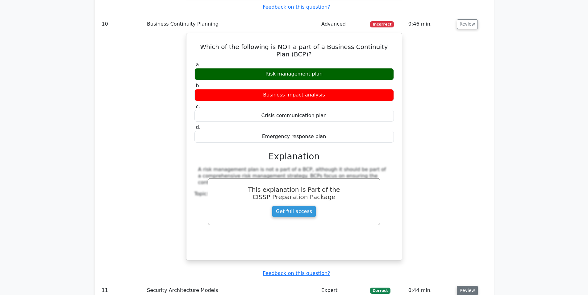
click at [468, 286] on button "Review" at bounding box center [467, 291] width 21 height 10
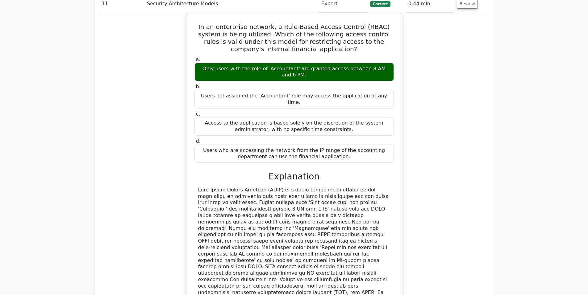
scroll to position [4267, 0]
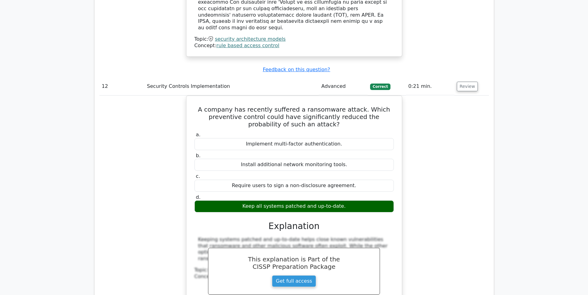
scroll to position [4525, 0]
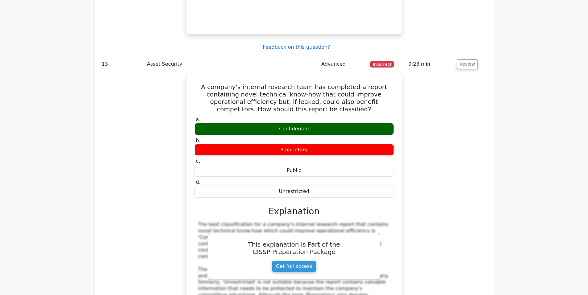
scroll to position [4884, 0]
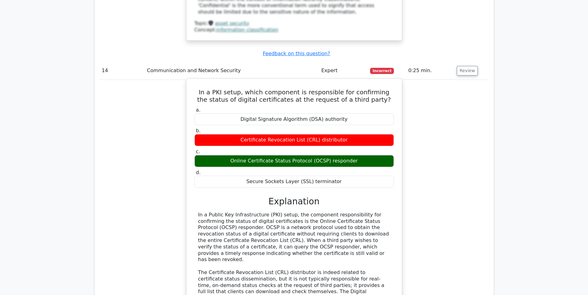
scroll to position [5193, 0]
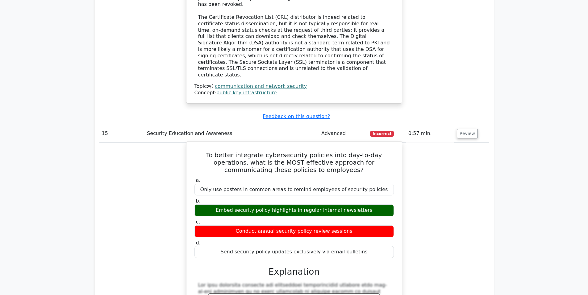
scroll to position [5399, 0]
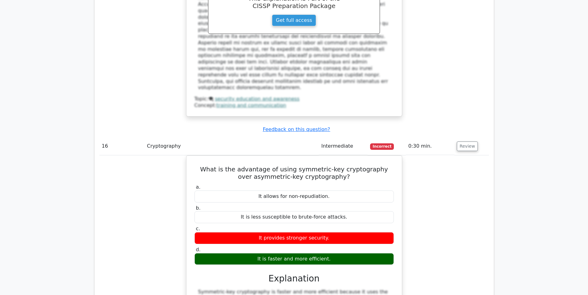
scroll to position [5707, 0]
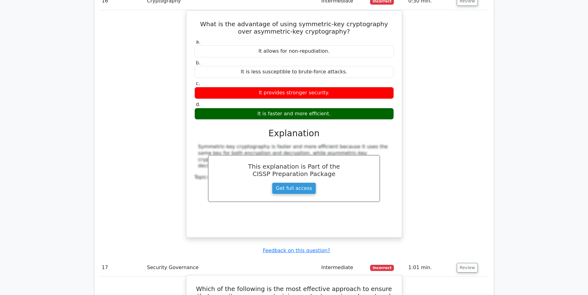
scroll to position [5862, 0]
